Goal: Navigation & Orientation: Find specific page/section

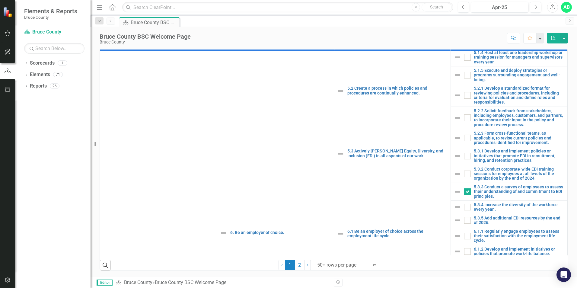
scroll to position [990, 0]
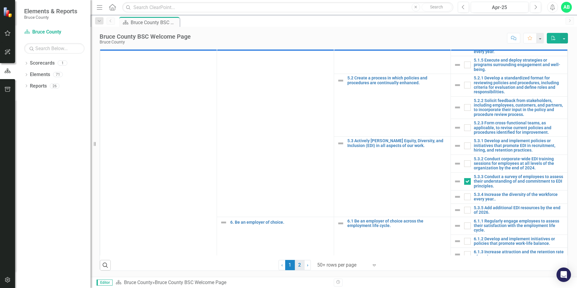
click at [297, 266] on link "2" at bounding box center [300, 265] width 10 height 10
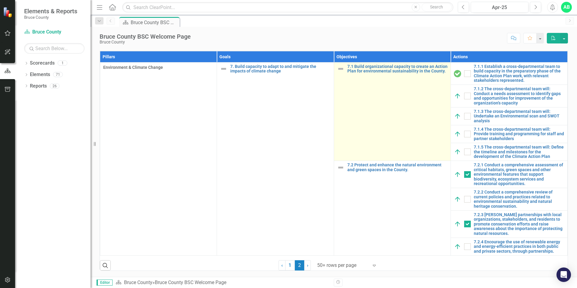
checkbox input "false"
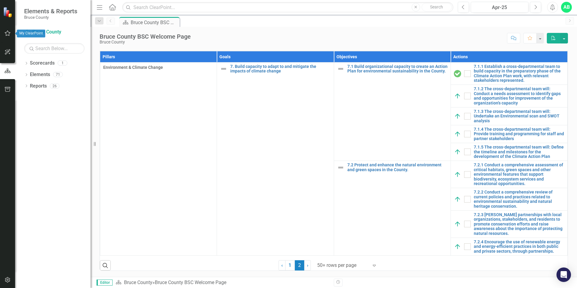
click at [8, 35] on icon "button" at bounding box center [8, 33] width 6 height 5
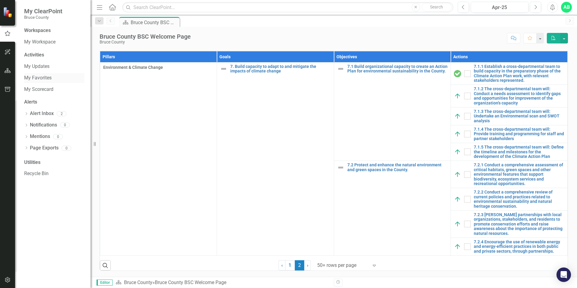
click at [35, 76] on link "My Favorites" at bounding box center [54, 78] width 60 height 7
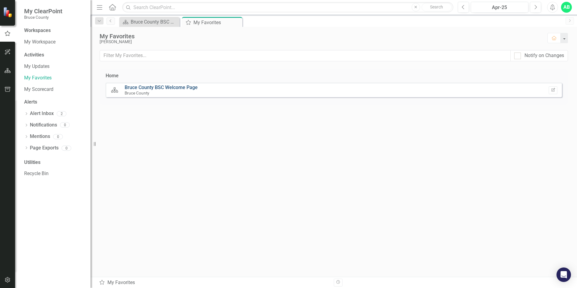
click at [139, 90] on link "Bruce County BSC Welcome Page" at bounding box center [161, 88] width 73 height 6
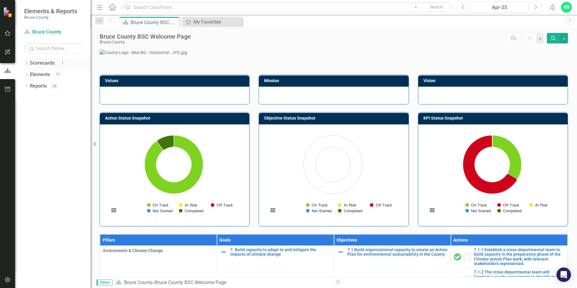
click at [56, 63] on div "Scorecards 1" at bounding box center [60, 63] width 61 height 11
click at [62, 63] on div "1" at bounding box center [63, 63] width 10 height 5
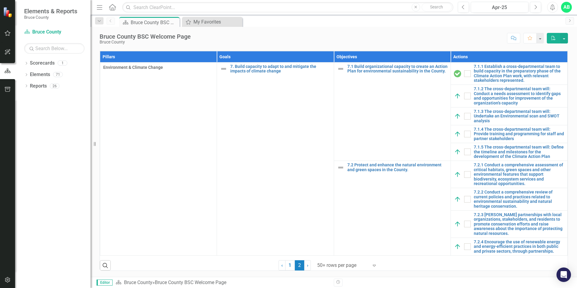
scroll to position [302, 0]
click at [38, 75] on link "Elements" at bounding box center [40, 74] width 20 height 7
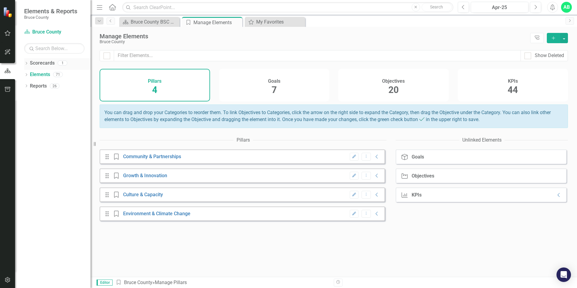
click at [39, 65] on link "Scorecards" at bounding box center [42, 63] width 25 height 7
click at [10, 33] on icon "button" at bounding box center [8, 32] width 6 height 5
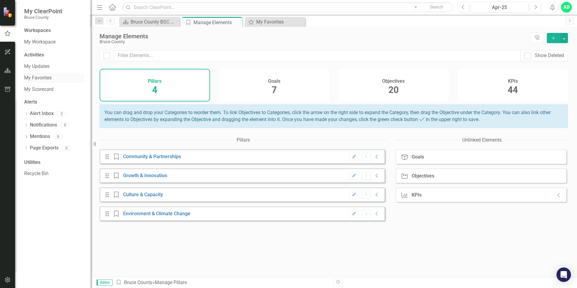
click at [38, 78] on link "My Favorites" at bounding box center [54, 78] width 60 height 7
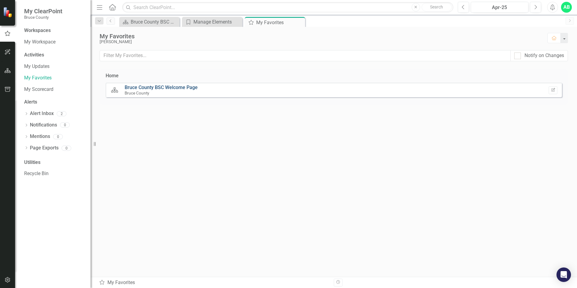
click at [136, 87] on link "Bruce County BSC Welcome Page" at bounding box center [161, 88] width 73 height 6
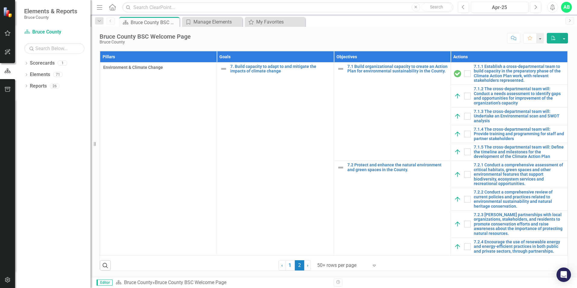
scroll to position [375, 0]
click at [49, 63] on link "Scorecards" at bounding box center [42, 63] width 25 height 7
click at [65, 65] on div "1" at bounding box center [63, 63] width 10 height 5
click at [65, 66] on div "1" at bounding box center [63, 63] width 10 height 5
click at [113, 10] on icon at bounding box center [112, 7] width 7 height 6
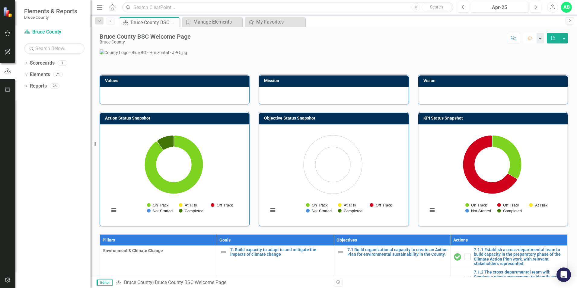
click at [529, 38] on icon "Favorite" at bounding box center [529, 38] width 5 height 4
click at [27, 75] on icon at bounding box center [27, 74] width 2 height 3
click at [47, 108] on link "KPI KPI's" at bounding box center [42, 108] width 19 height 7
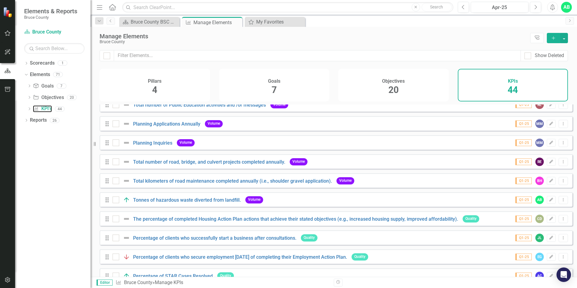
scroll to position [302, 0]
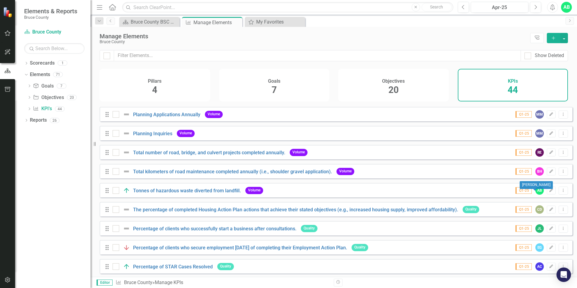
click at [535, 194] on div "AB" at bounding box center [539, 190] width 8 height 8
click at [115, 191] on input "checkbox" at bounding box center [115, 189] width 4 height 4
click at [117, 194] on div at bounding box center [116, 190] width 7 height 7
click at [117, 191] on input "checkbox" at bounding box center [115, 189] width 4 height 4
checkbox input "false"
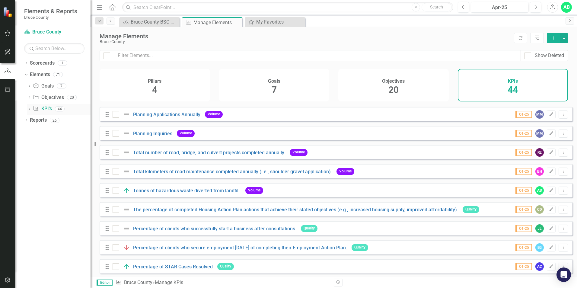
click at [30, 110] on icon "Dropdown" at bounding box center [29, 109] width 4 height 3
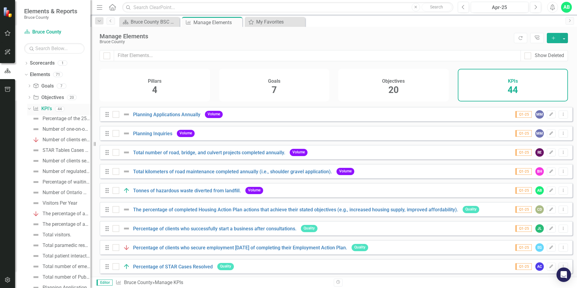
click at [29, 108] on icon "Dropdown" at bounding box center [28, 109] width 3 height 4
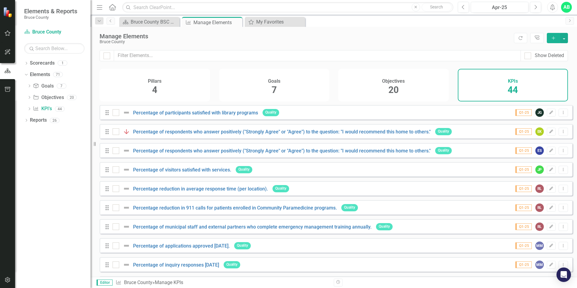
scroll to position [669, 0]
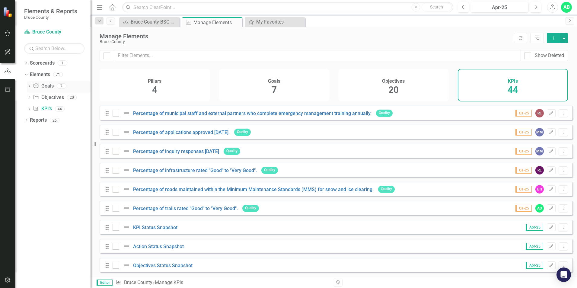
click at [48, 87] on link "Goal Goals" at bounding box center [43, 86] width 21 height 7
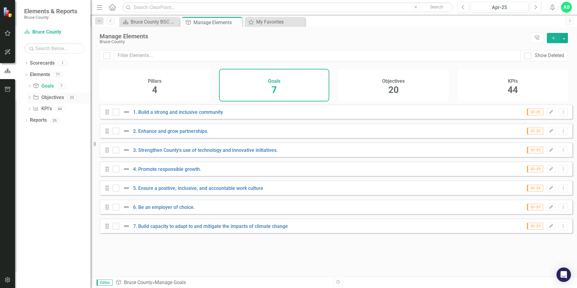
click at [50, 99] on link "Objective Objectives" at bounding box center [48, 97] width 31 height 7
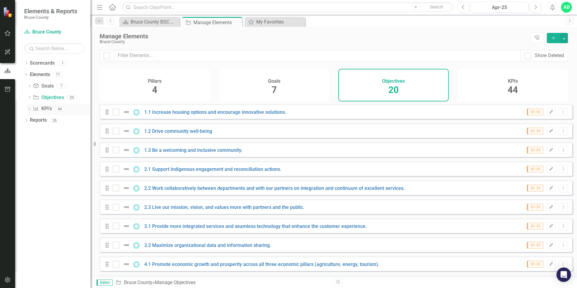
click at [50, 110] on link "KPI KPI's" at bounding box center [42, 108] width 19 height 7
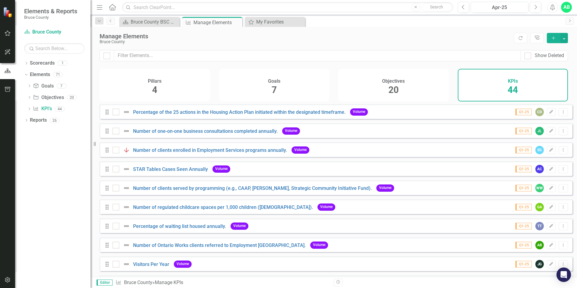
click at [387, 87] on div "Objectives 20" at bounding box center [393, 85] width 110 height 33
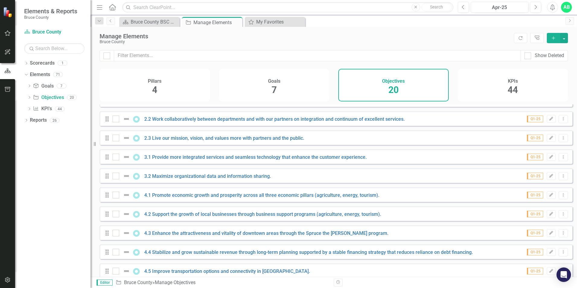
scroll to position [31, 0]
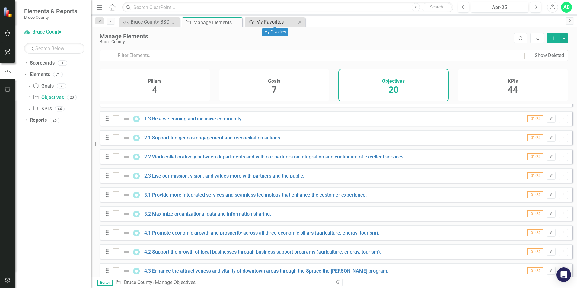
click at [271, 21] on div "My Favorites" at bounding box center [276, 22] width 40 height 8
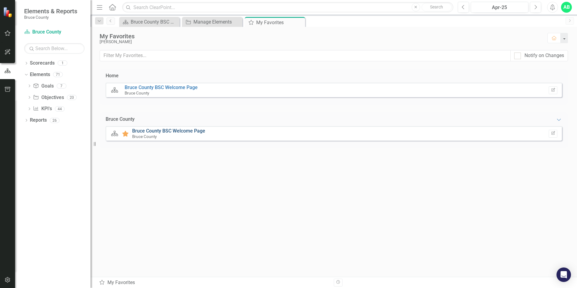
click at [186, 133] on link "Bruce County BSC Welcome Page" at bounding box center [168, 131] width 73 height 6
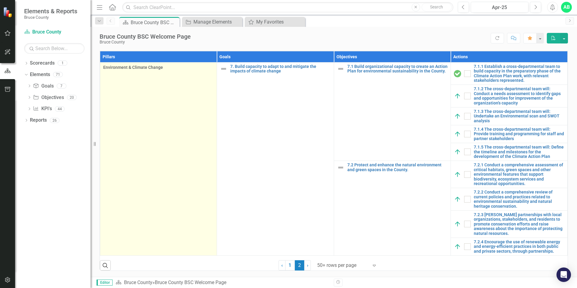
scroll to position [375, 0]
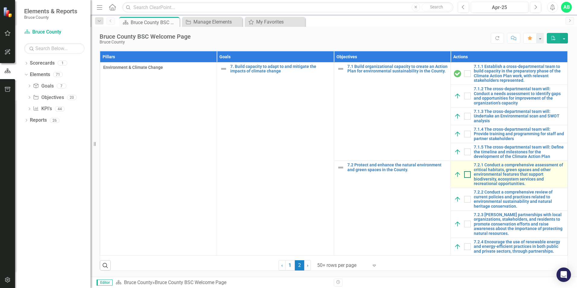
click at [464, 175] on div at bounding box center [467, 174] width 7 height 7
click at [464, 175] on input "checkbox" at bounding box center [466, 173] width 4 height 4
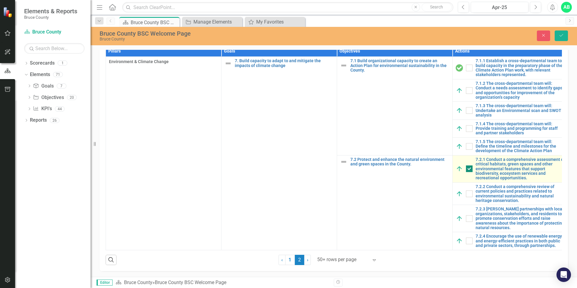
click at [471, 172] on div at bounding box center [469, 168] width 7 height 7
click at [470, 169] on input "checkbox" at bounding box center [468, 167] width 4 height 4
checkbox input "false"
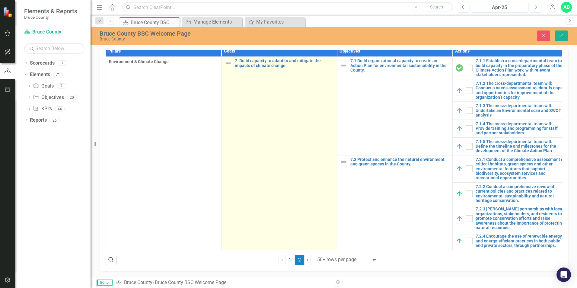
click at [230, 67] on img at bounding box center [228, 63] width 7 height 7
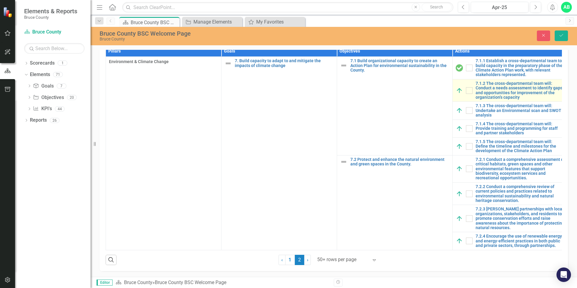
click at [459, 94] on img at bounding box center [459, 90] width 7 height 7
click at [468, 91] on input "checkbox" at bounding box center [468, 89] width 4 height 4
click at [470, 94] on div at bounding box center [469, 90] width 7 height 7
click at [470, 91] on input "checkbox" at bounding box center [468, 89] width 4 height 4
checkbox input "false"
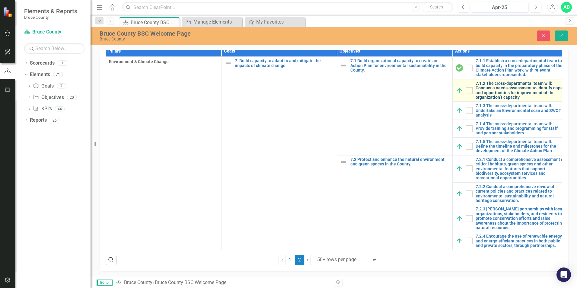
click at [490, 100] on link "7.1.2 The cross-departmental team will: Conduct a needs assessment to identify …" at bounding box center [520, 90] width 89 height 19
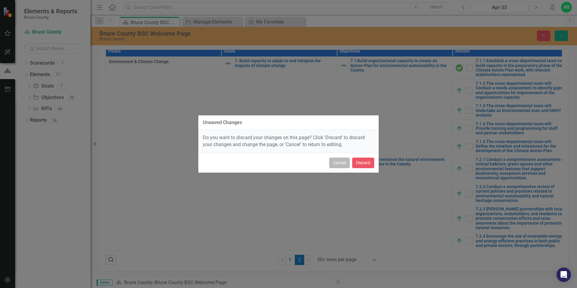
click at [343, 163] on button "Cancel" at bounding box center [339, 163] width 21 height 11
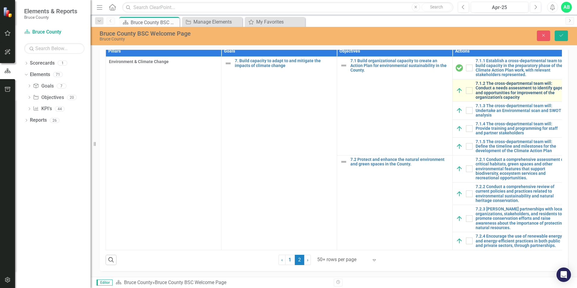
click at [500, 100] on link "7.1.2 The cross-departmental team will: Conduct a needs assessment to identify …" at bounding box center [520, 90] width 89 height 19
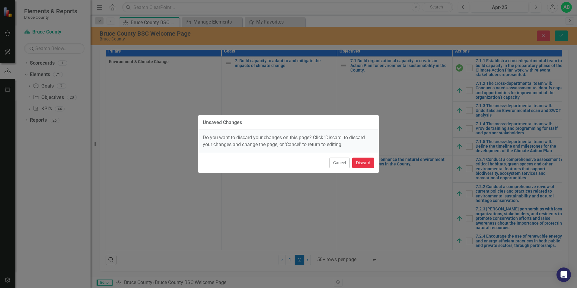
click at [369, 161] on button "Discard" at bounding box center [363, 163] width 22 height 11
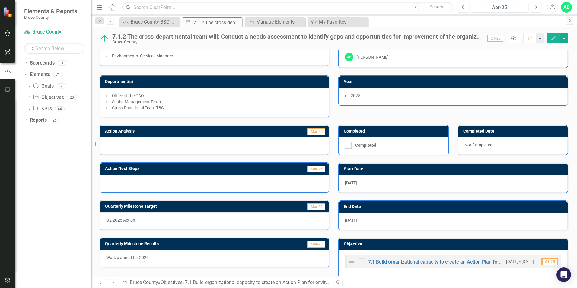
scroll to position [21, 0]
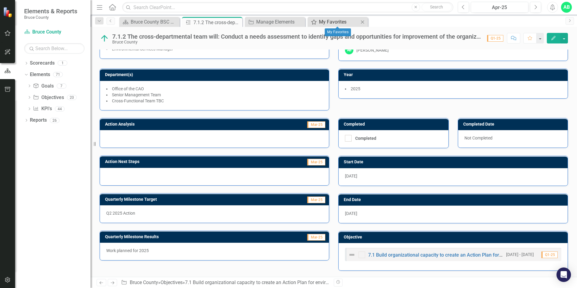
click at [338, 24] on div "My Favorites" at bounding box center [339, 22] width 40 height 8
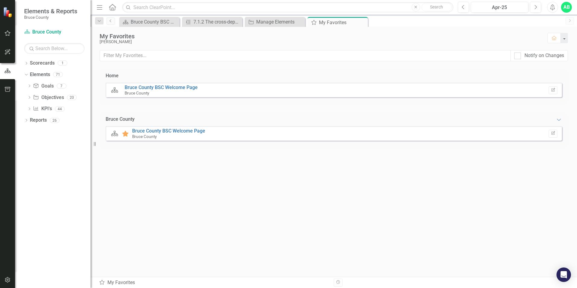
click at [145, 135] on small "Bruce County" at bounding box center [144, 136] width 24 height 5
click at [146, 131] on link "Bruce County BSC Welcome Page" at bounding box center [168, 131] width 73 height 6
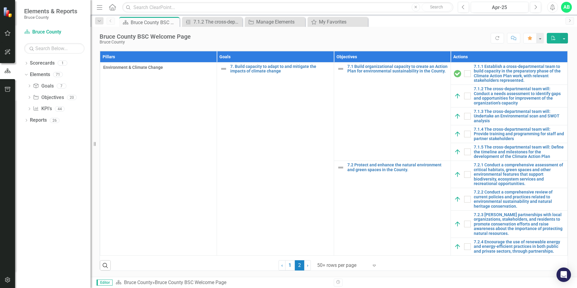
scroll to position [375, 0]
